Goal: Task Accomplishment & Management: Complete application form

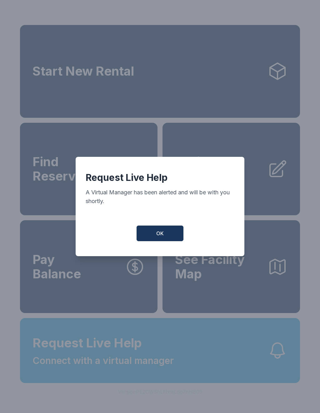
click at [152, 241] on button "OK" at bounding box center [159, 233] width 47 height 16
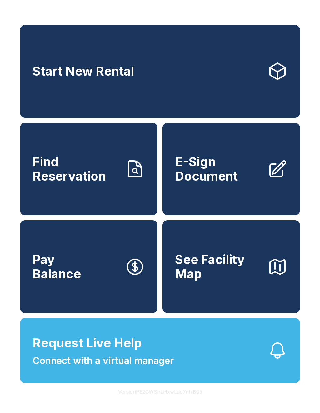
click at [191, 372] on button "Request Live Help Connect with a virtual manager" at bounding box center [160, 350] width 280 height 65
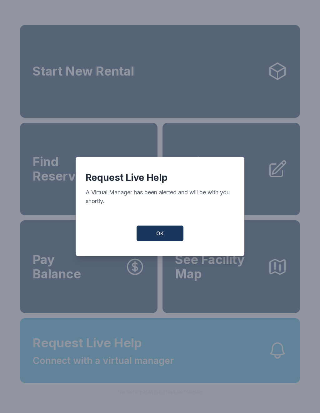
click at [163, 237] on span "OK" at bounding box center [159, 232] width 7 height 7
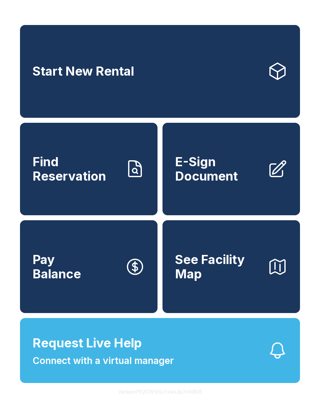
click at [71, 367] on span "Connect with a virtual manager" at bounding box center [102, 360] width 141 height 14
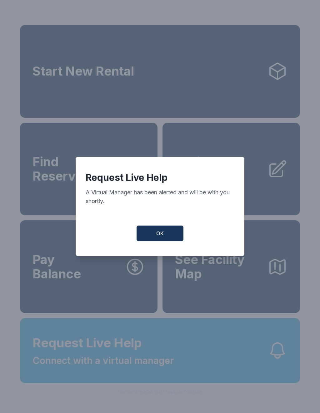
click at [164, 235] on button "OK" at bounding box center [159, 233] width 47 height 16
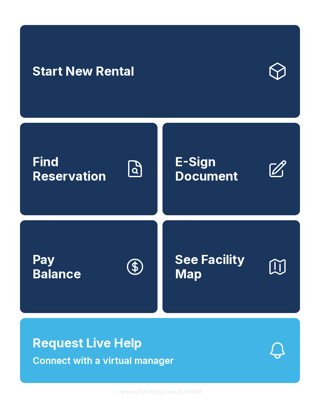
click at [176, 237] on button "See Facility Map" at bounding box center [230, 266] width 137 height 93
click at [40, 98] on link "Start New Rental" at bounding box center [160, 71] width 280 height 93
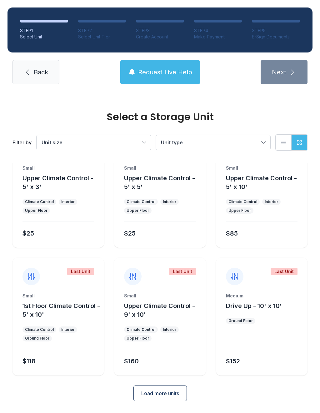
scroll to position [34, 0]
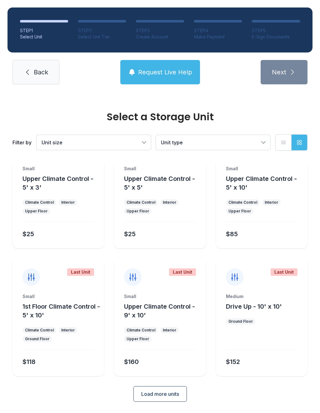
click at [149, 400] on button "Load more units" at bounding box center [159, 394] width 53 height 16
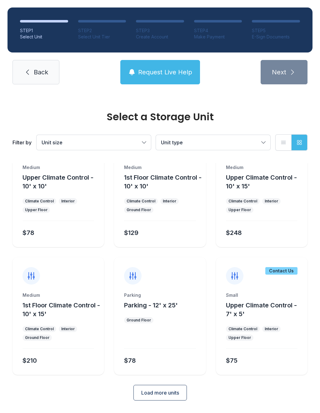
scroll to position [289, 0]
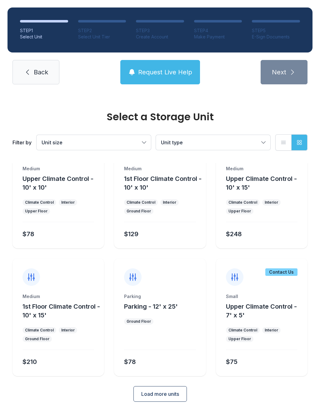
click at [49, 79] on link "Back" at bounding box center [35, 72] width 47 height 24
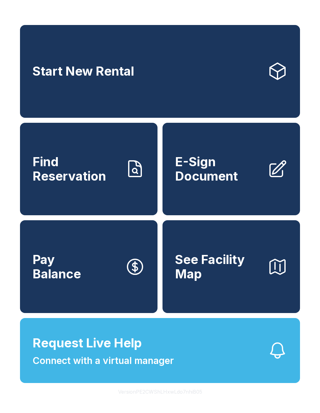
click at [247, 168] on span "E-Sign Document" at bounding box center [218, 168] width 87 height 28
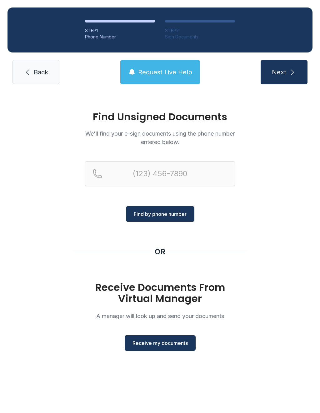
click at [168, 348] on button "Receive my documents" at bounding box center [160, 343] width 71 height 16
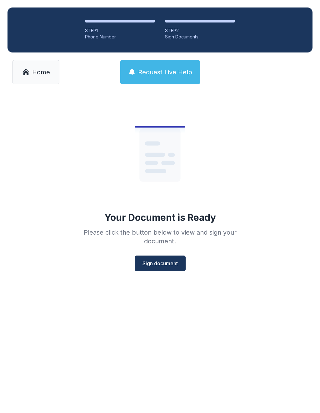
click at [166, 259] on span "Sign document" at bounding box center [159, 262] width 35 height 7
